Goal: Information Seeking & Learning: Understand process/instructions

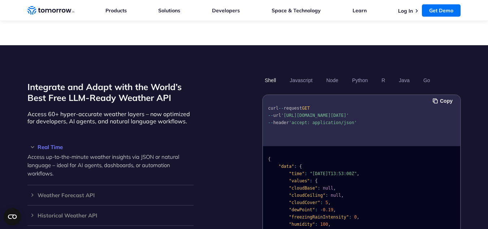
scroll to position [144, 0]
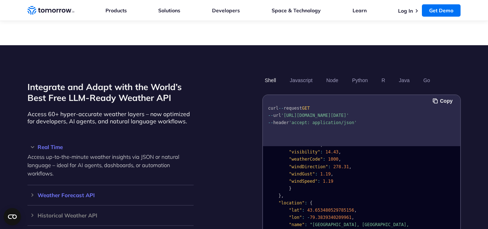
click at [32, 192] on h3 "Weather Forecast API" at bounding box center [110, 194] width 166 height 5
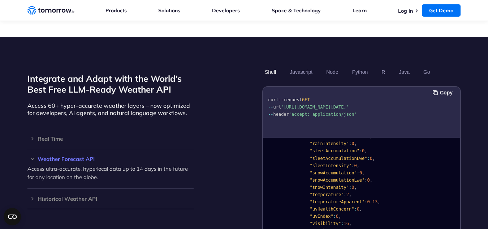
scroll to position [578, 0]
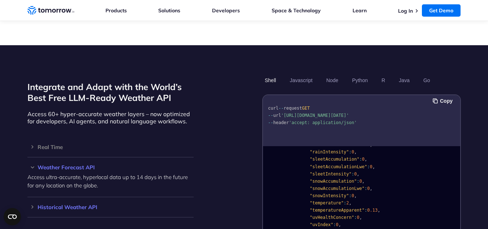
click at [33, 204] on h3 "Historical Weather API" at bounding box center [110, 206] width 166 height 5
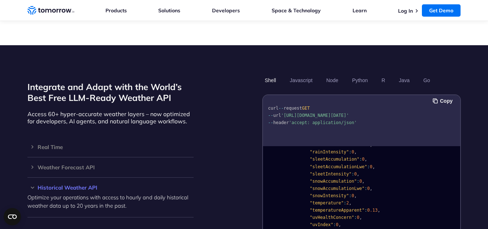
scroll to position [650, 0]
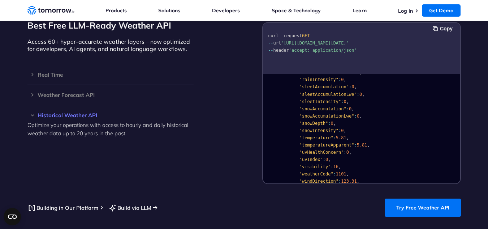
click at [137, 203] on link "Build via LLM" at bounding box center [129, 207] width 43 height 9
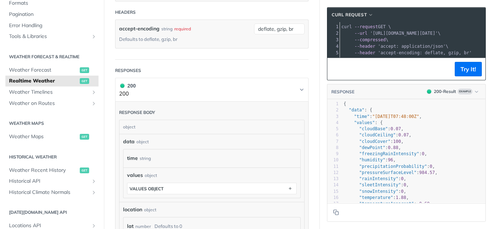
scroll to position [361, 0]
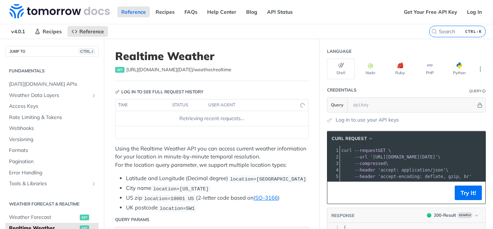
scroll to position [108, 0]
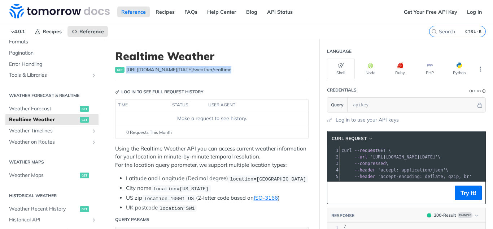
drag, startPoint x: 224, startPoint y: 69, endPoint x: 124, endPoint y: 71, distance: 100.4
click at [124, 71] on div "get https://api.tomorrow.io/v4 /weather/realtime" at bounding box center [212, 69] width 194 height 7
copy div "https://api.tomorrow.io/v4 /weather/realtime"
click at [480, 69] on icon "More ellipsis" at bounding box center [480, 69] width 1 height 4
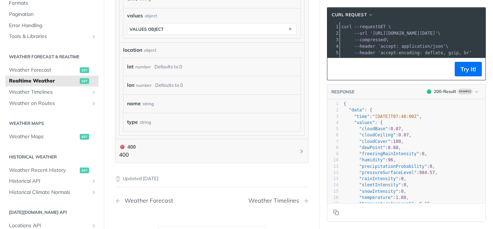
scroll to position [433, 0]
